Goal: Task Accomplishment & Management: Manage account settings

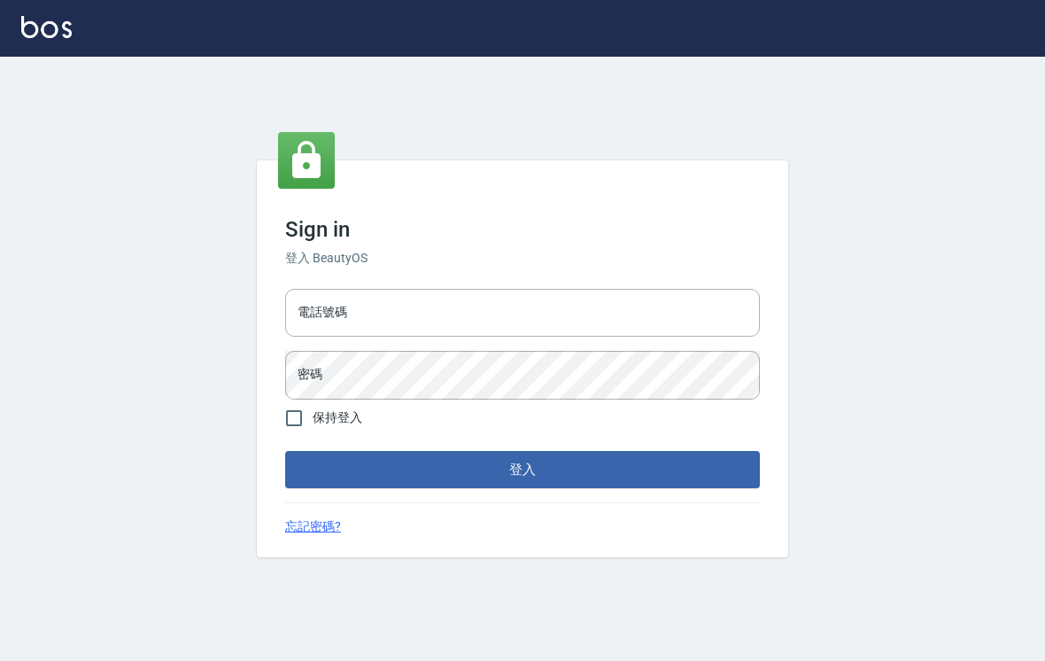
click at [707, 336] on input "電話號碼" at bounding box center [522, 313] width 475 height 48
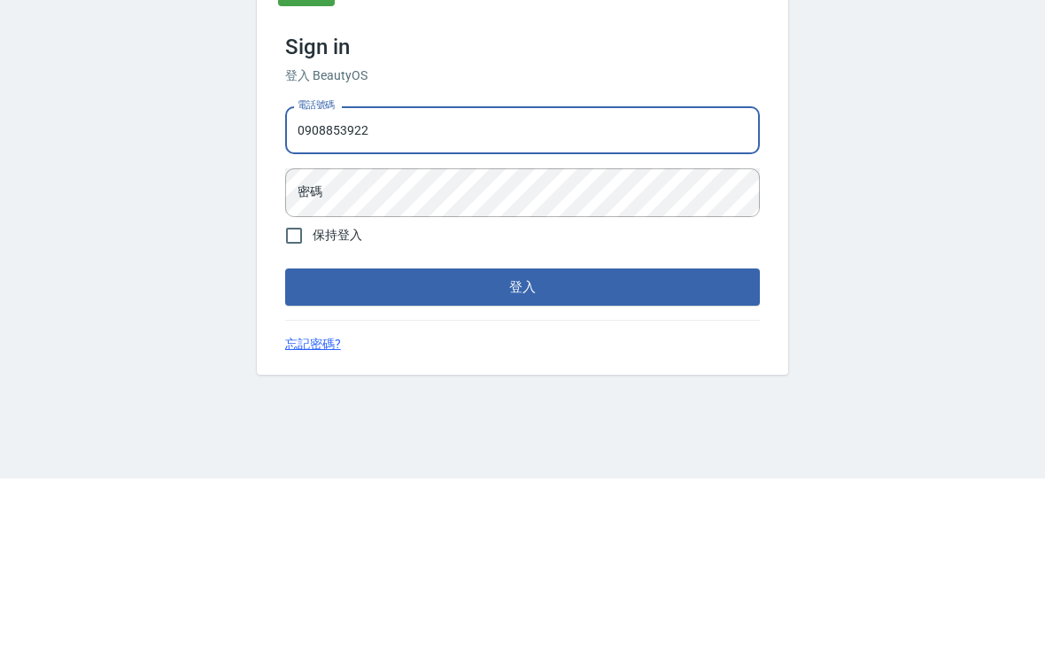
type input "0908853922"
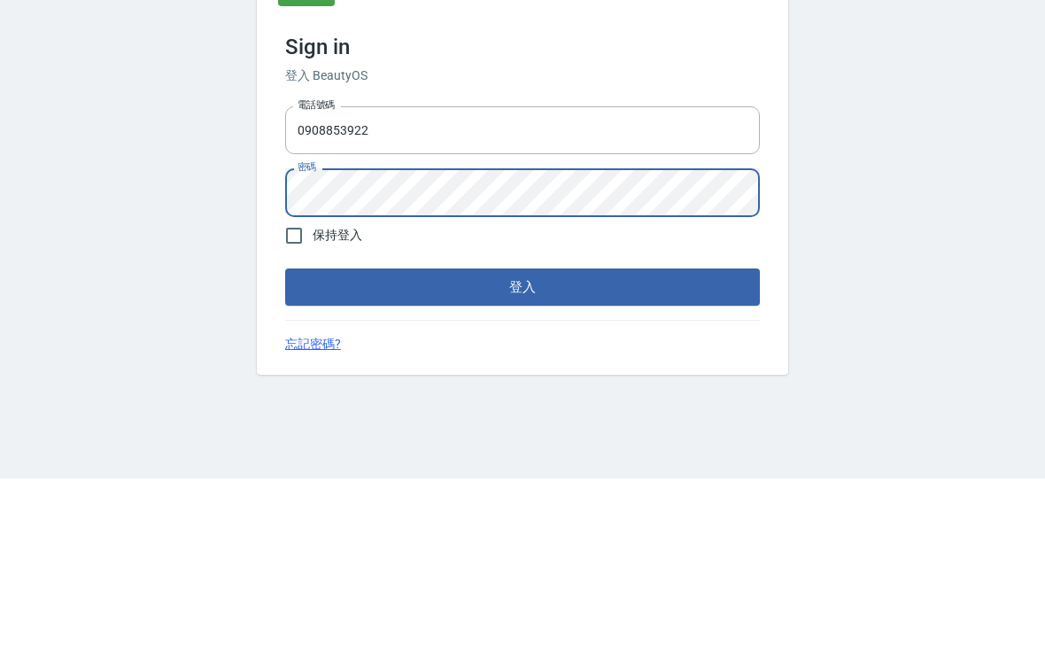
click at [911, 172] on div "Sign in 登入 BeautyOS 電話號碼 [PHONE_NUMBER] 電話號碼 密碼 密碼 保持登入 登入 忘記密碼?" at bounding box center [522, 359] width 1045 height 604
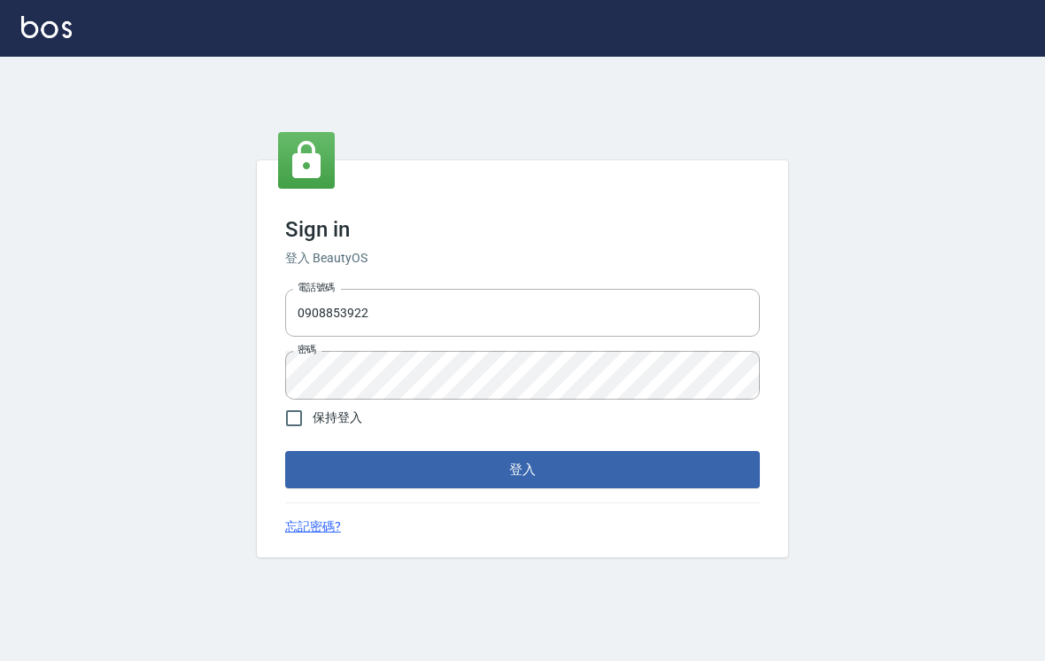
click at [572, 468] on button "登入" at bounding box center [522, 469] width 475 height 37
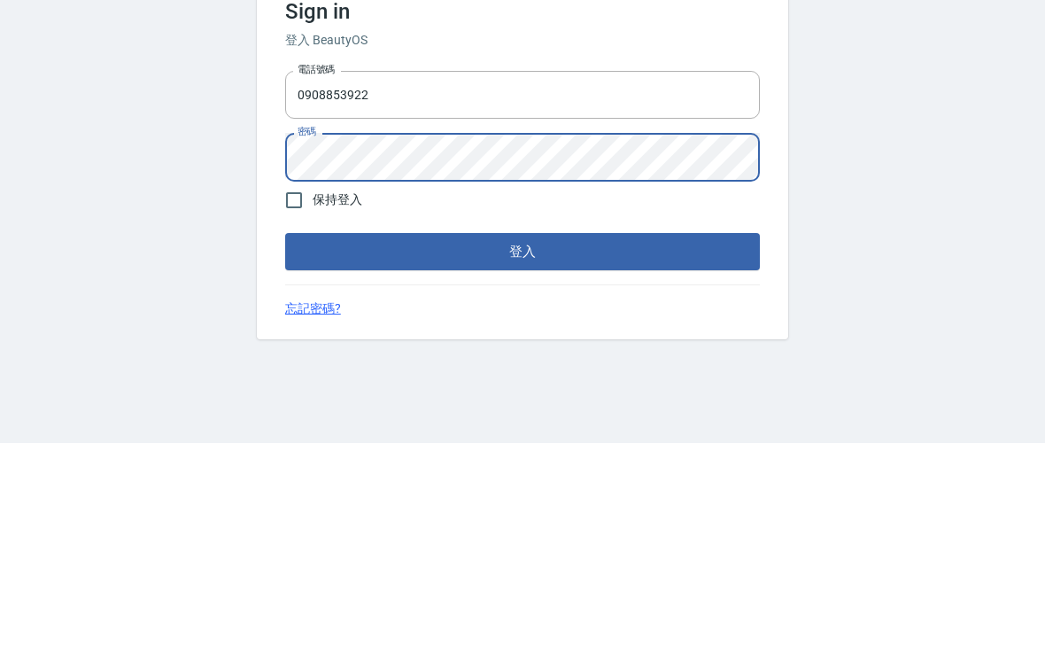
click at [703, 451] on button "登入" at bounding box center [522, 469] width 475 height 37
click at [692, 282] on form "電話號碼 [PHONE_NUMBER] 電話號碼 密碼 密碼 保持登入 登入" at bounding box center [522, 385] width 475 height 206
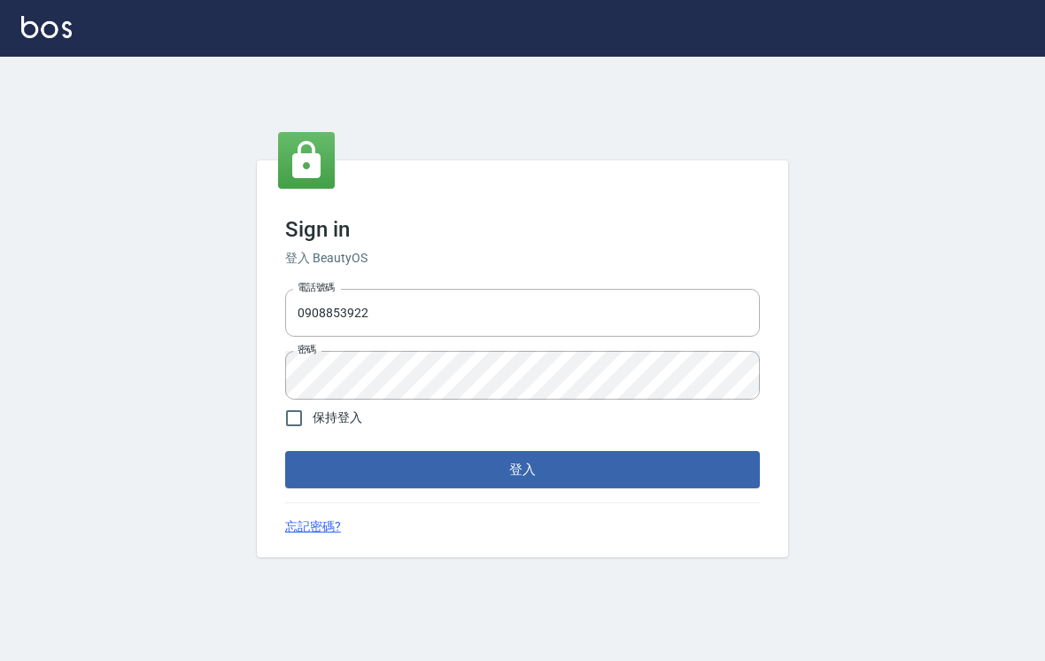
click at [572, 457] on button "登入" at bounding box center [522, 469] width 475 height 37
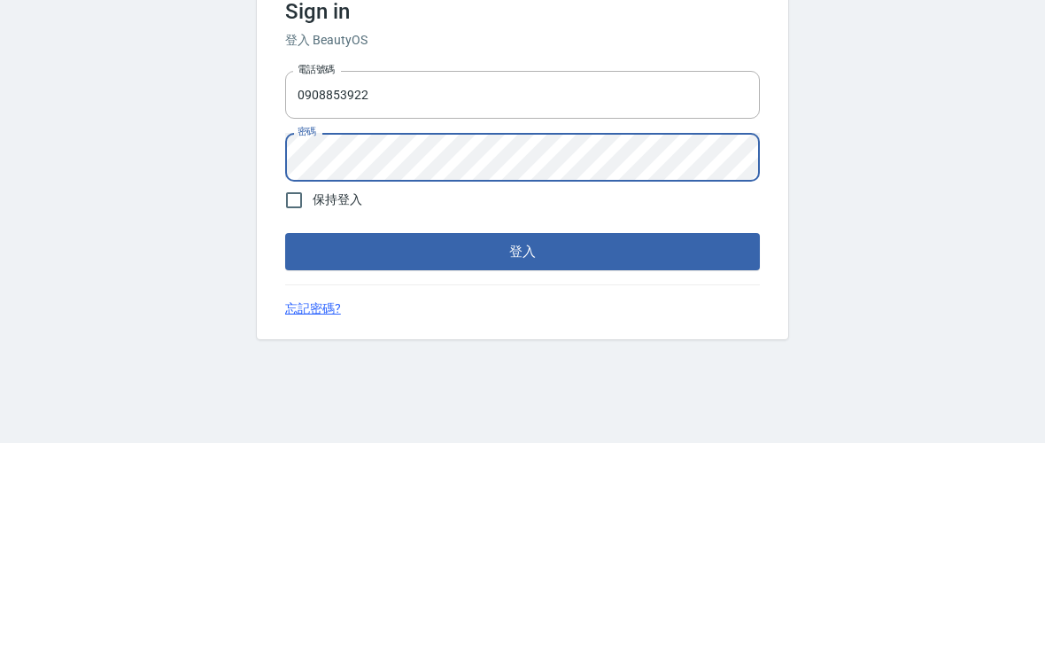
click at [584, 451] on button "登入" at bounding box center [522, 469] width 475 height 37
click at [692, 451] on button "登入" at bounding box center [522, 469] width 475 height 37
click at [710, 451] on button "登入" at bounding box center [522, 469] width 475 height 37
click at [702, 451] on button "登入" at bounding box center [522, 469] width 475 height 37
click at [711, 451] on button "登入" at bounding box center [522, 469] width 475 height 37
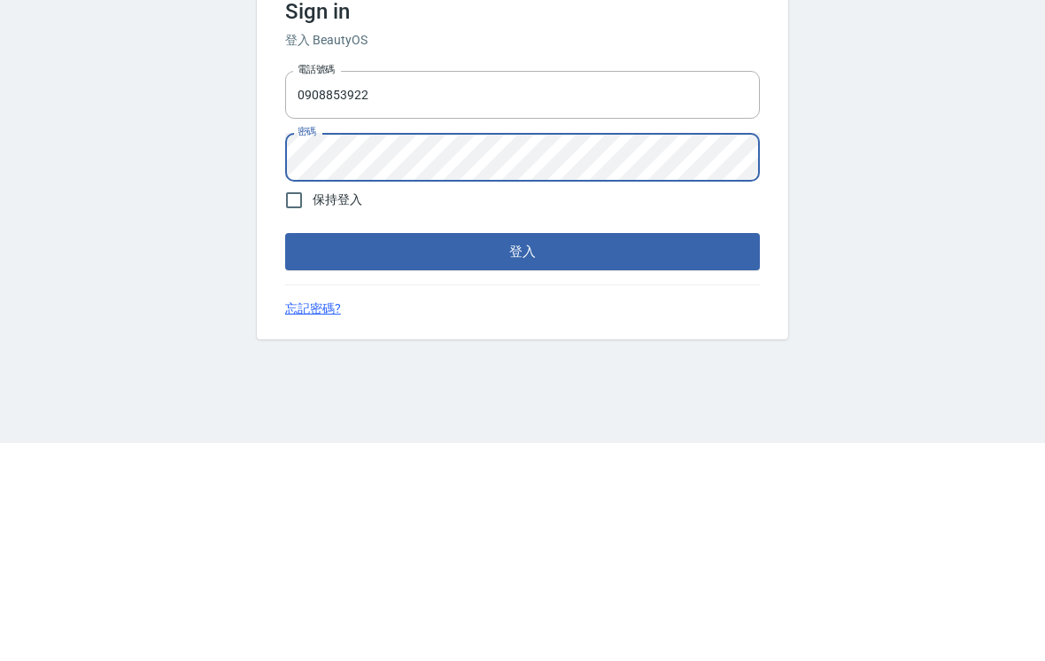
click at [743, 451] on button "登入" at bounding box center [522, 469] width 475 height 37
click at [717, 451] on button "登入" at bounding box center [522, 469] width 475 height 37
click at [696, 451] on button "登入" at bounding box center [522, 469] width 475 height 37
